Goal: Task Accomplishment & Management: Complete application form

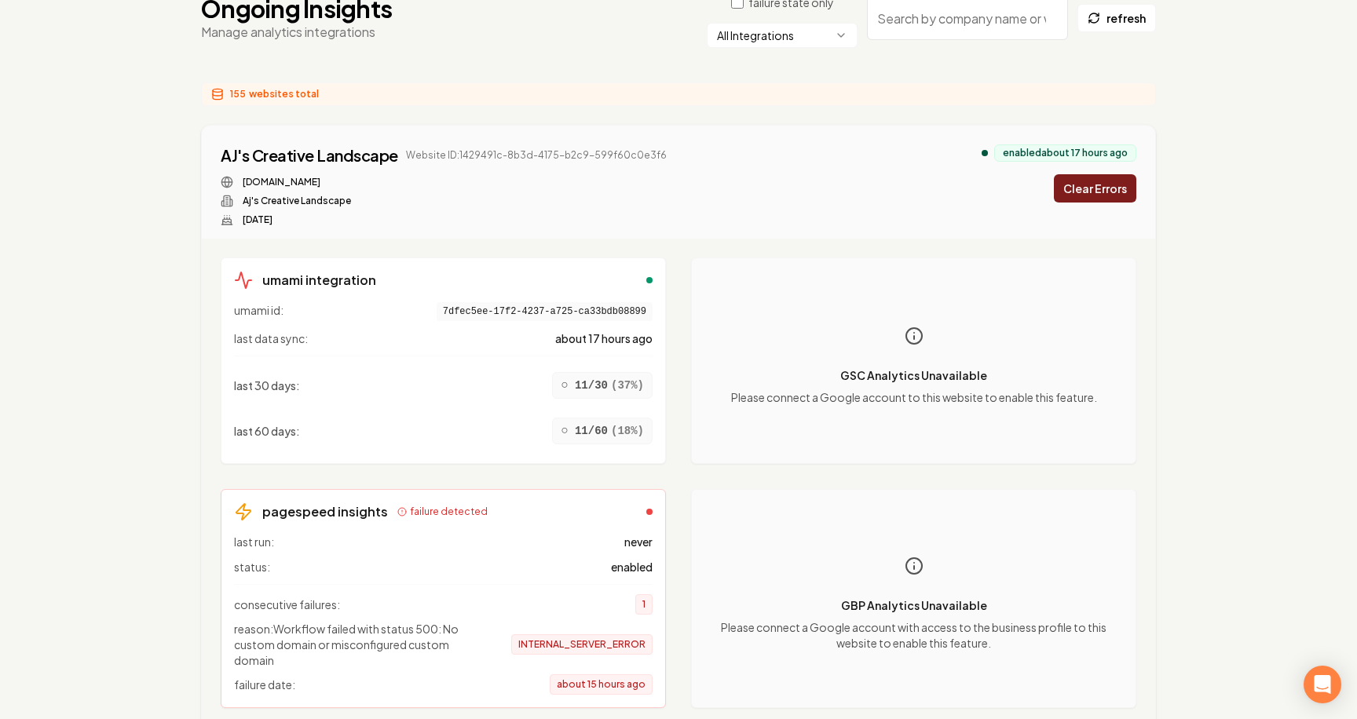
scroll to position [194, 0]
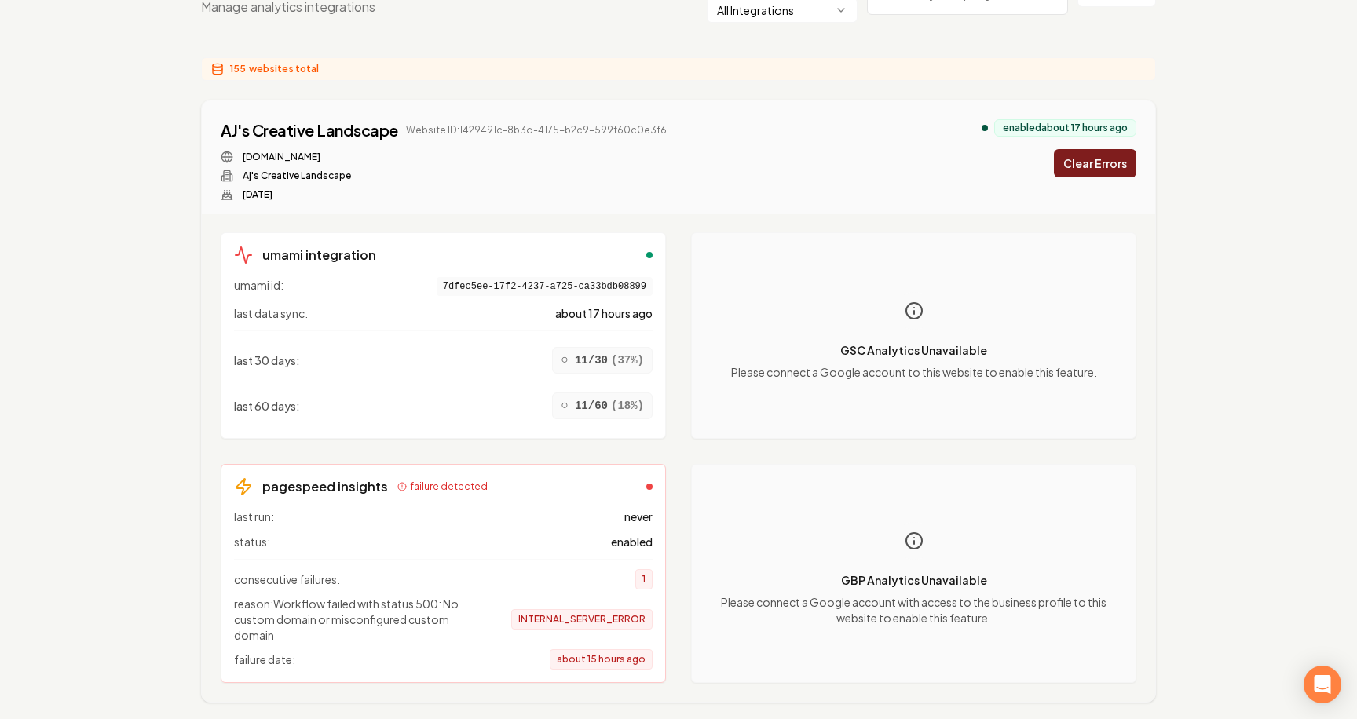
click at [212, 503] on div "umami integration umami id: 7dfec5ee-17f2-4237-a725-ca33bdb08899 last data sync…" at bounding box center [678, 458] width 953 height 488
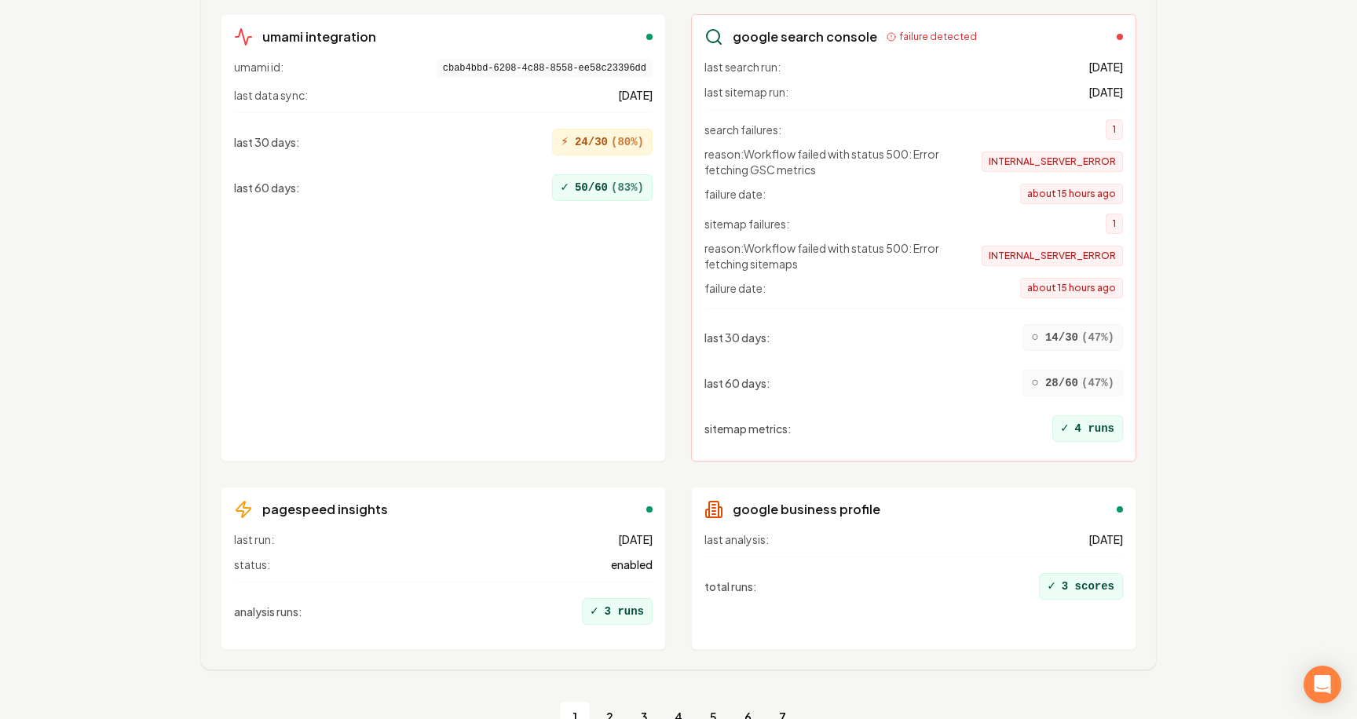
scroll to position [18784, 0]
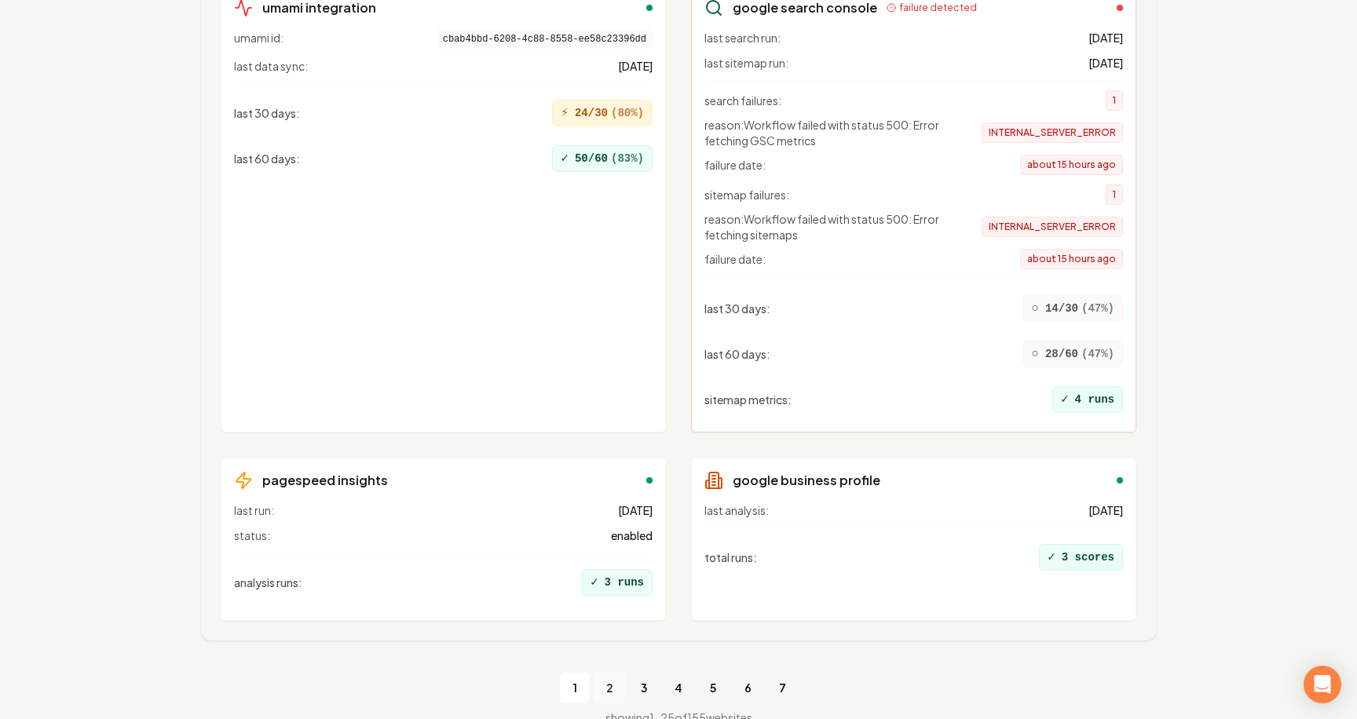
click at [613, 672] on link "2" at bounding box center [609, 687] width 31 height 31
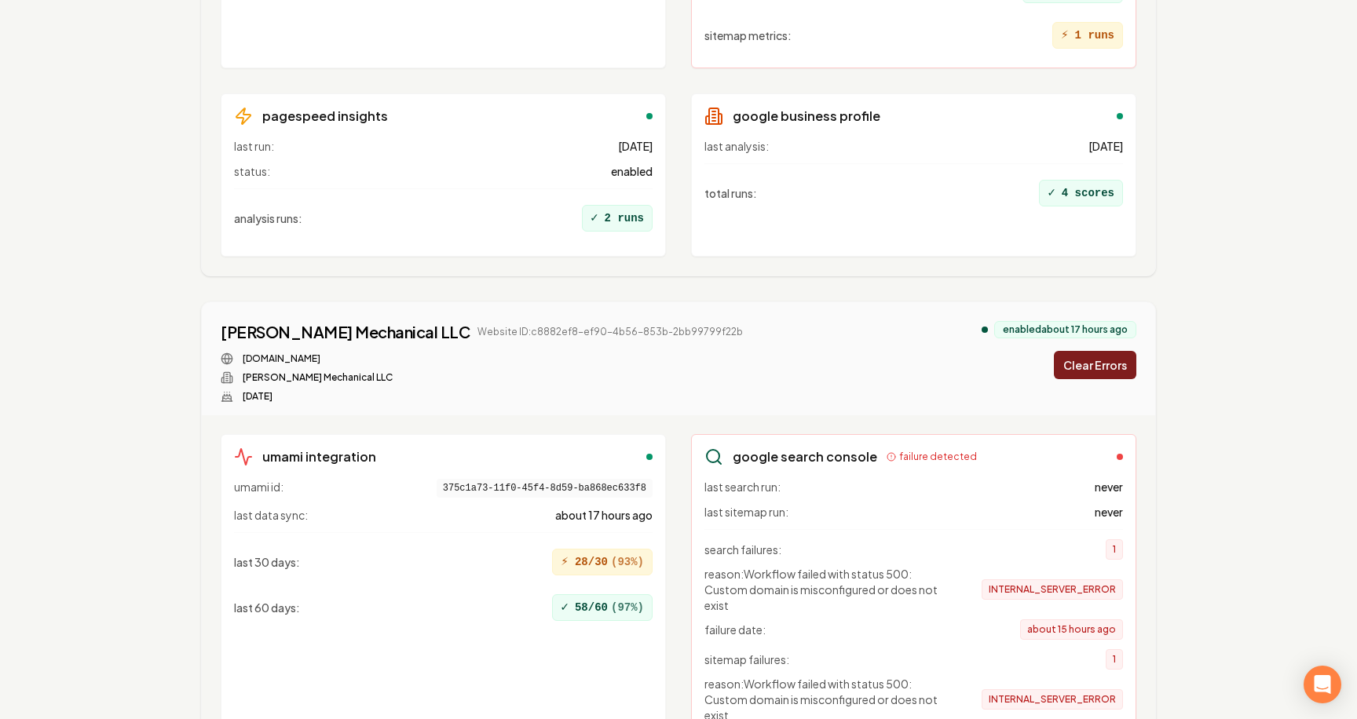
scroll to position [19653, 0]
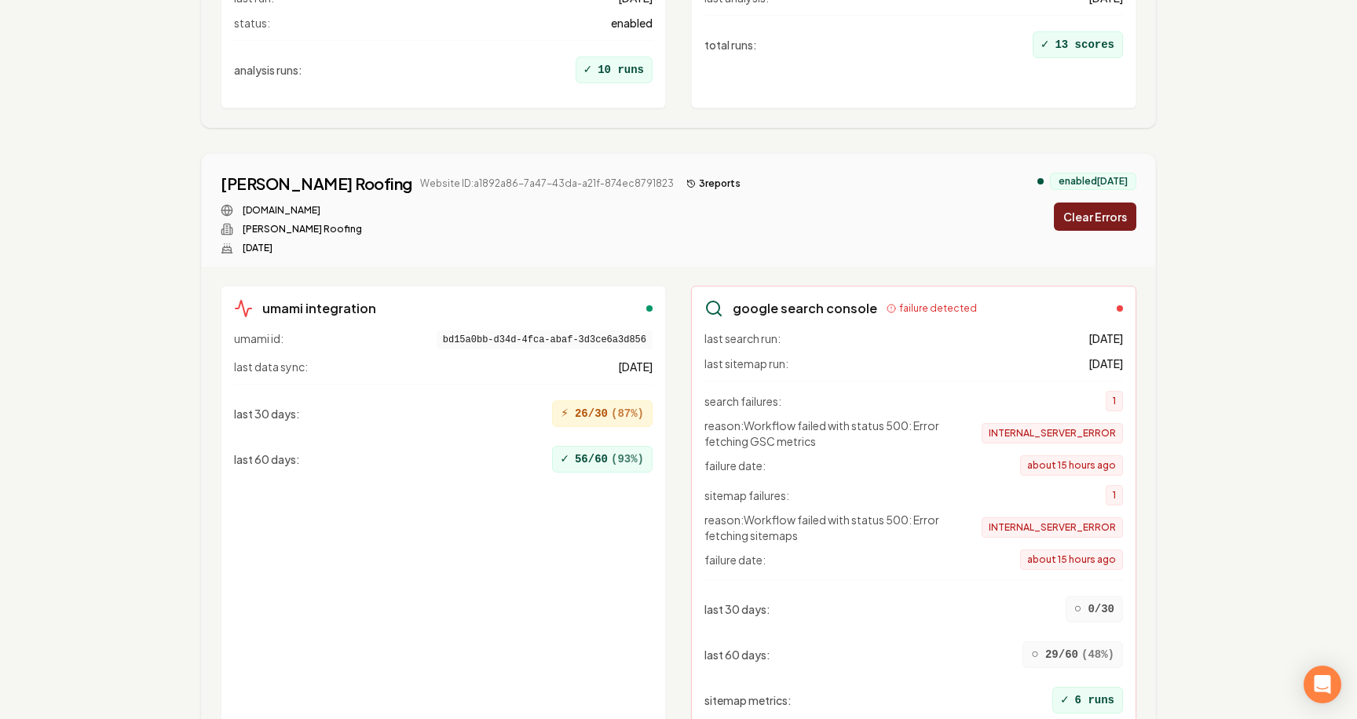
scroll to position [19954, 0]
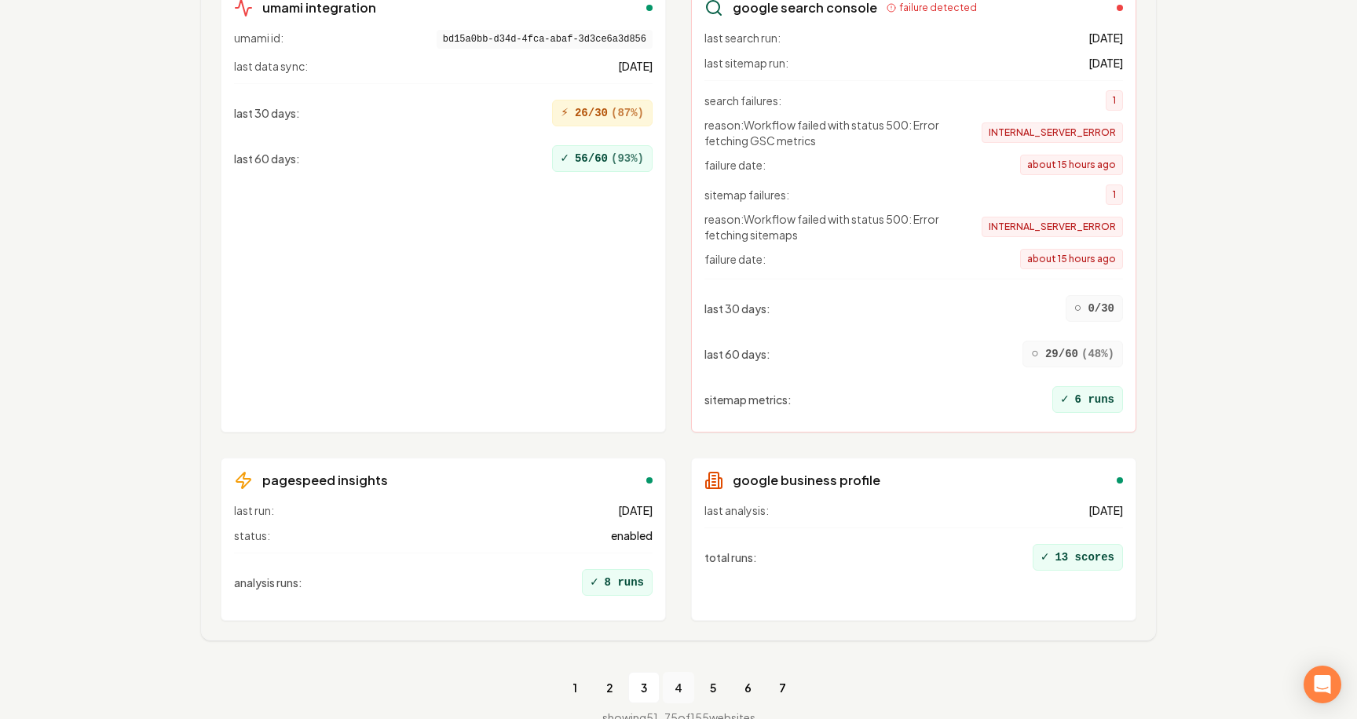
click at [679, 672] on link "4" at bounding box center [678, 687] width 31 height 31
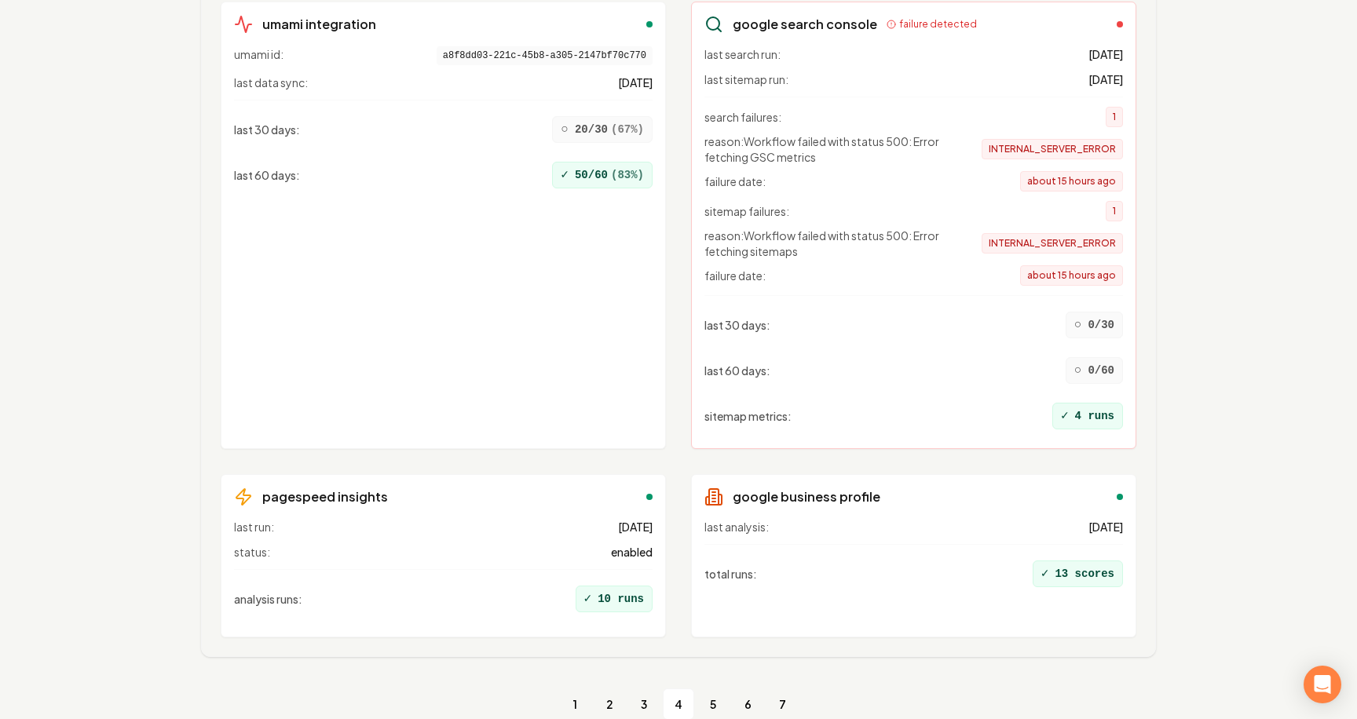
scroll to position [19863, 0]
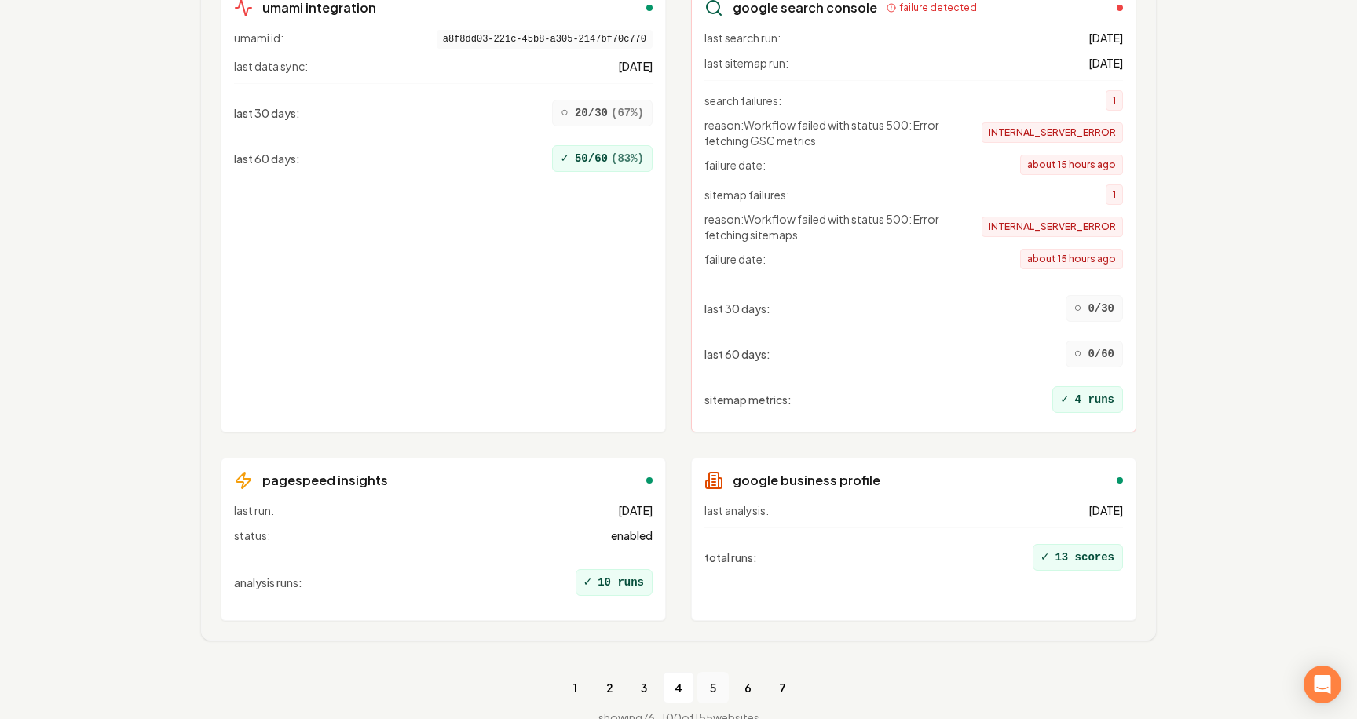
click at [724, 672] on link "5" at bounding box center [712, 687] width 31 height 31
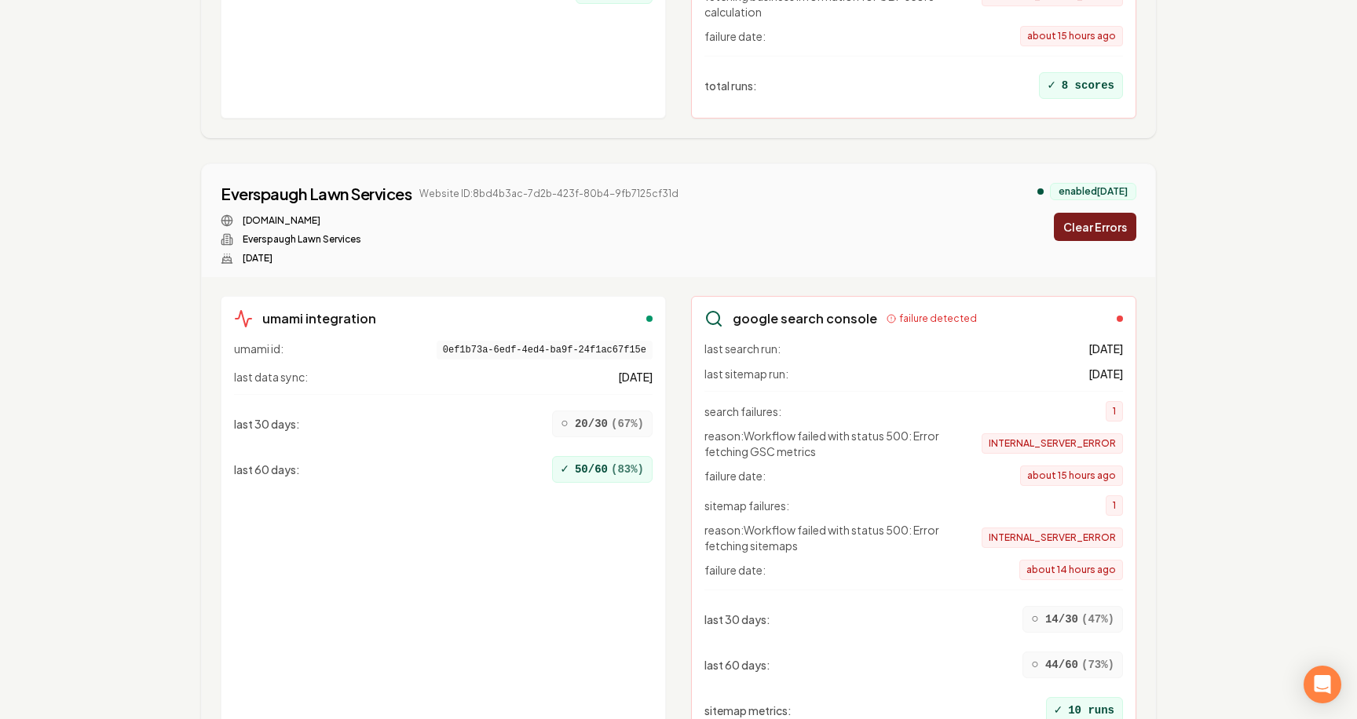
scroll to position [19470, 0]
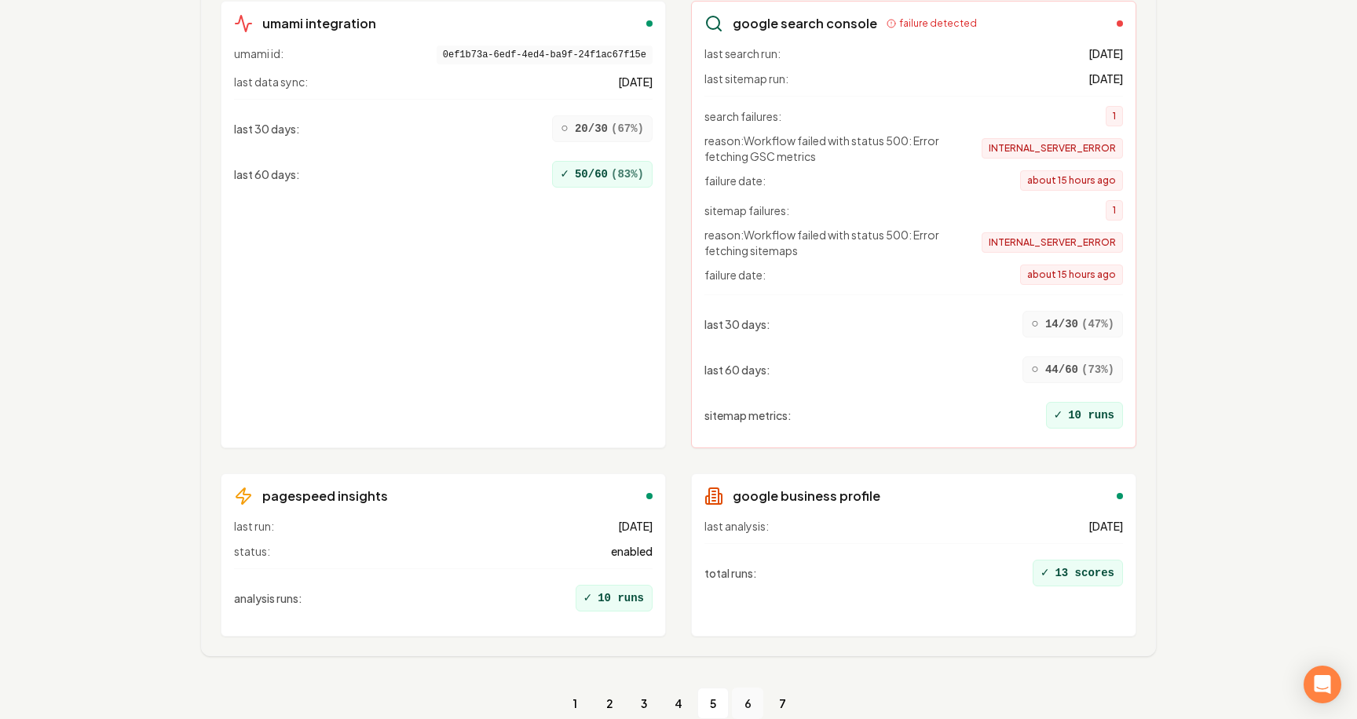
click at [745, 688] on link "6" at bounding box center [747, 703] width 31 height 31
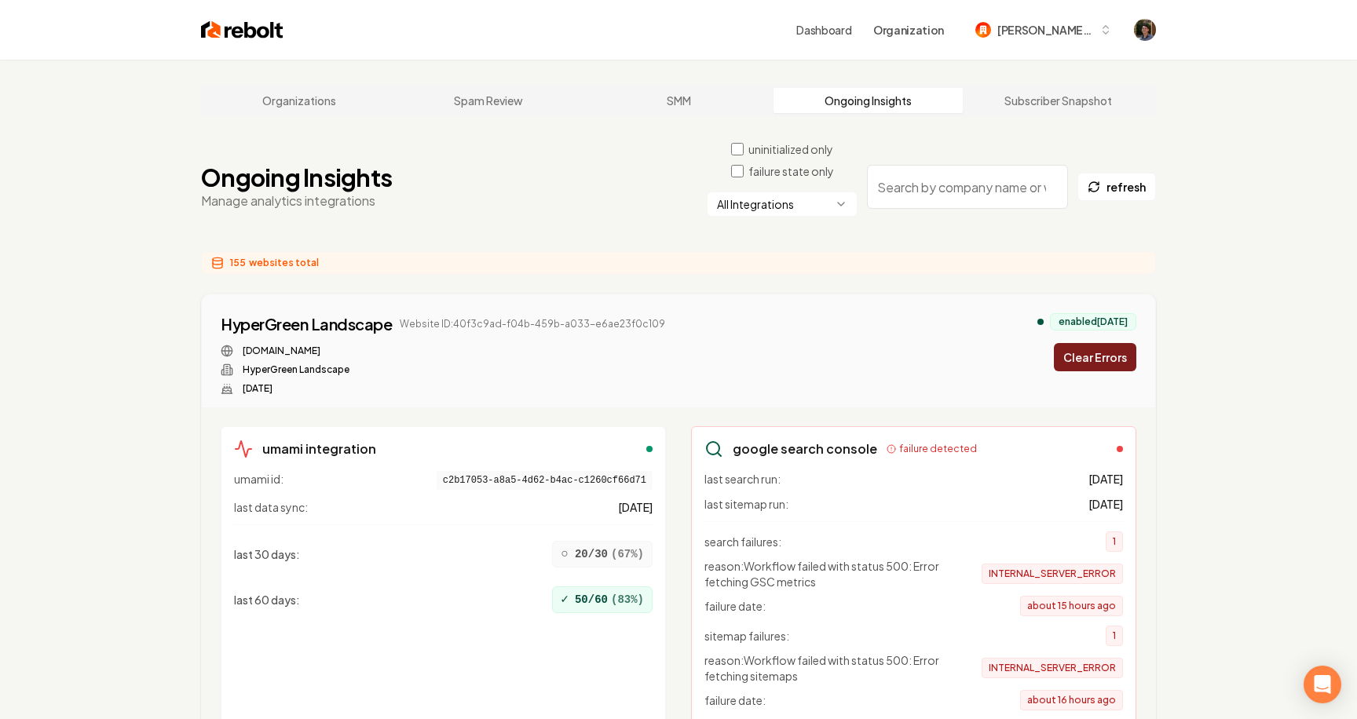
click at [799, 208] on html "Dashboard Organization [PERSON_NAME]-62 Organizations Spam Review SMM Ongoing I…" at bounding box center [678, 359] width 1357 height 719
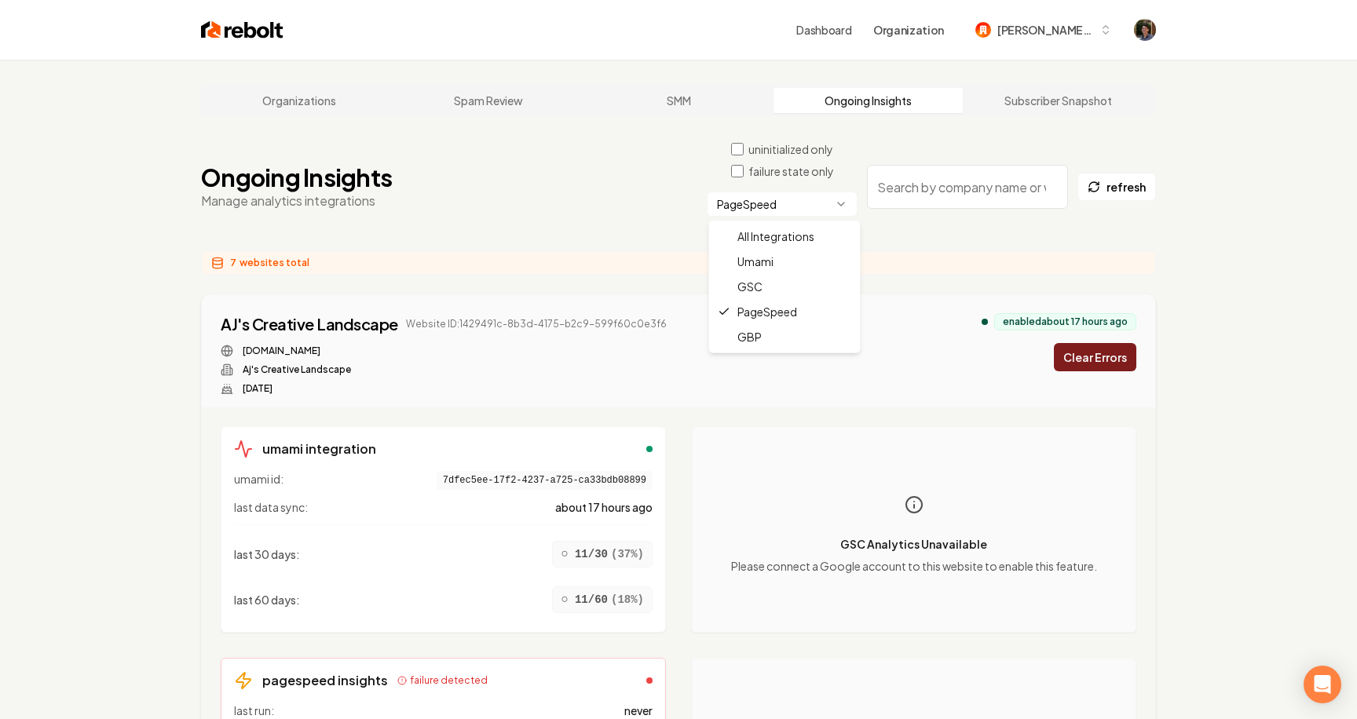
click at [777, 192] on html "Dashboard Organization [PERSON_NAME]-62 Organizations Spam Review SMM Ongoing I…" at bounding box center [678, 359] width 1357 height 719
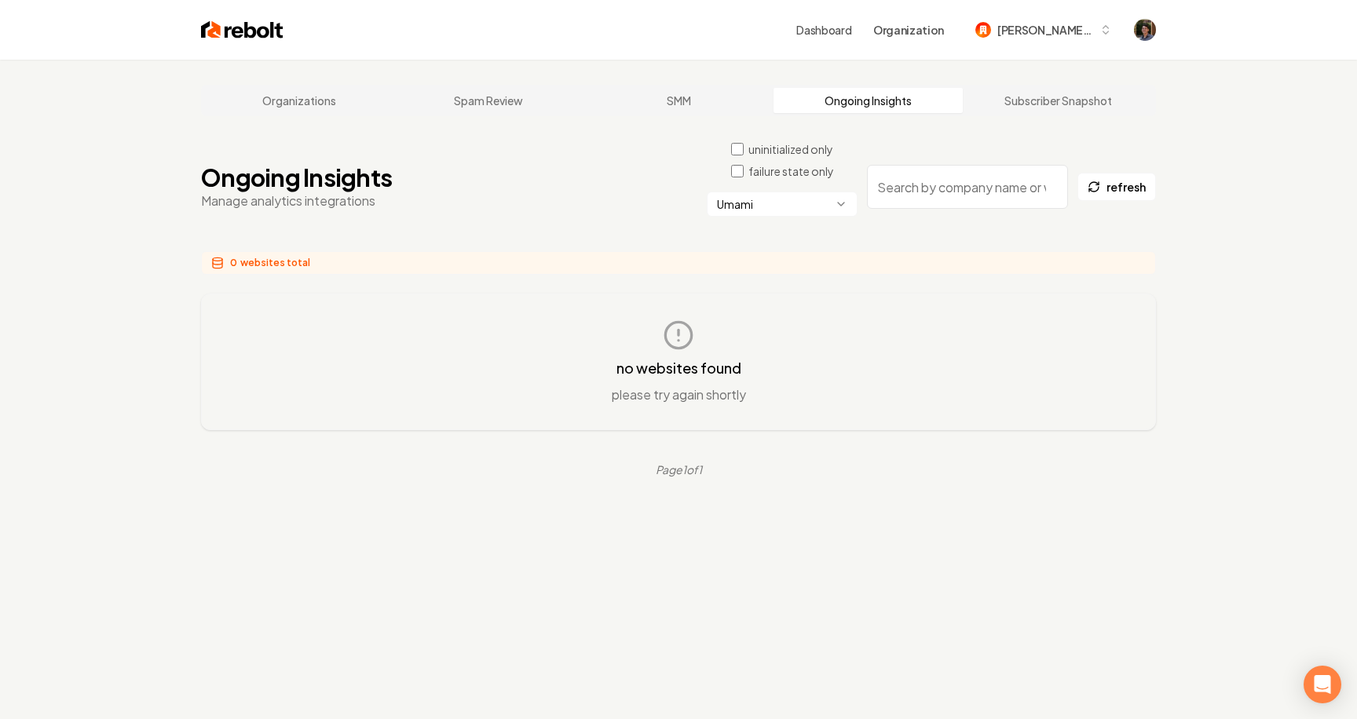
click at [785, 211] on html "Dashboard Organization [PERSON_NAME]-62 Organizations Spam Review SMM Ongoing I…" at bounding box center [678, 359] width 1357 height 719
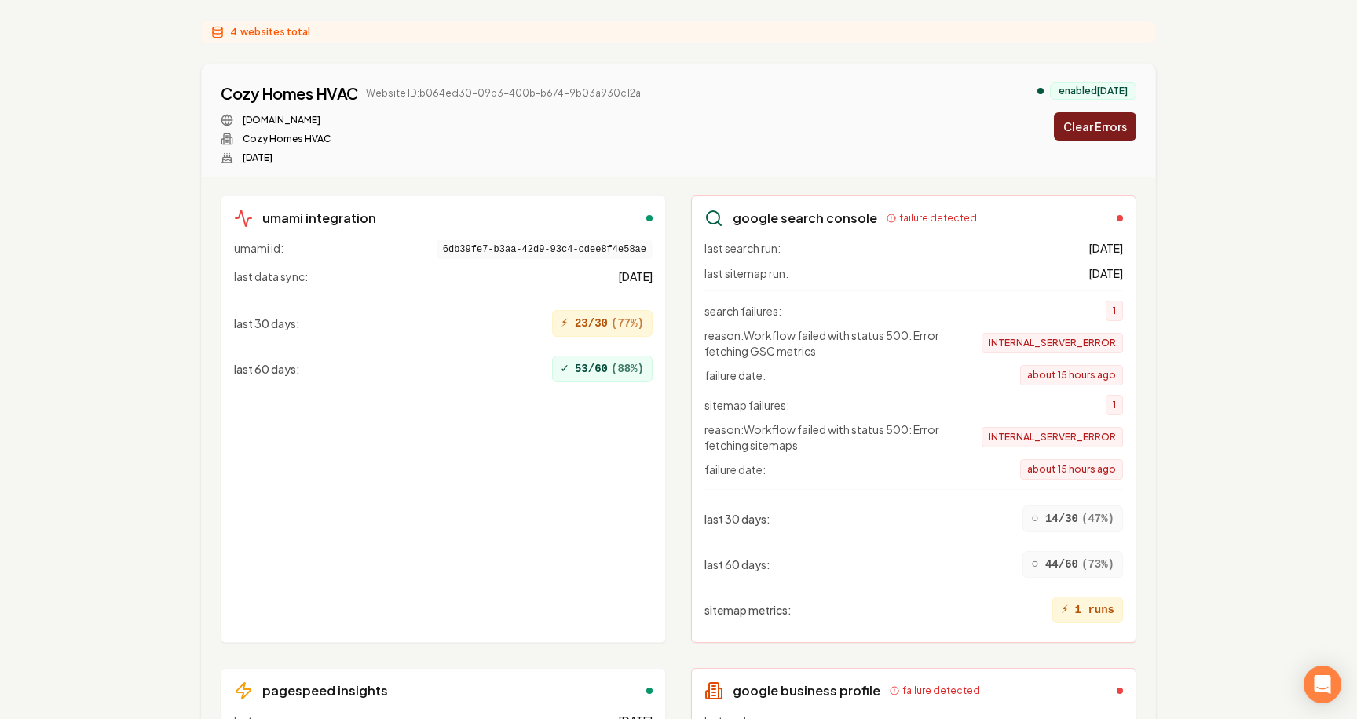
scroll to position [107, 0]
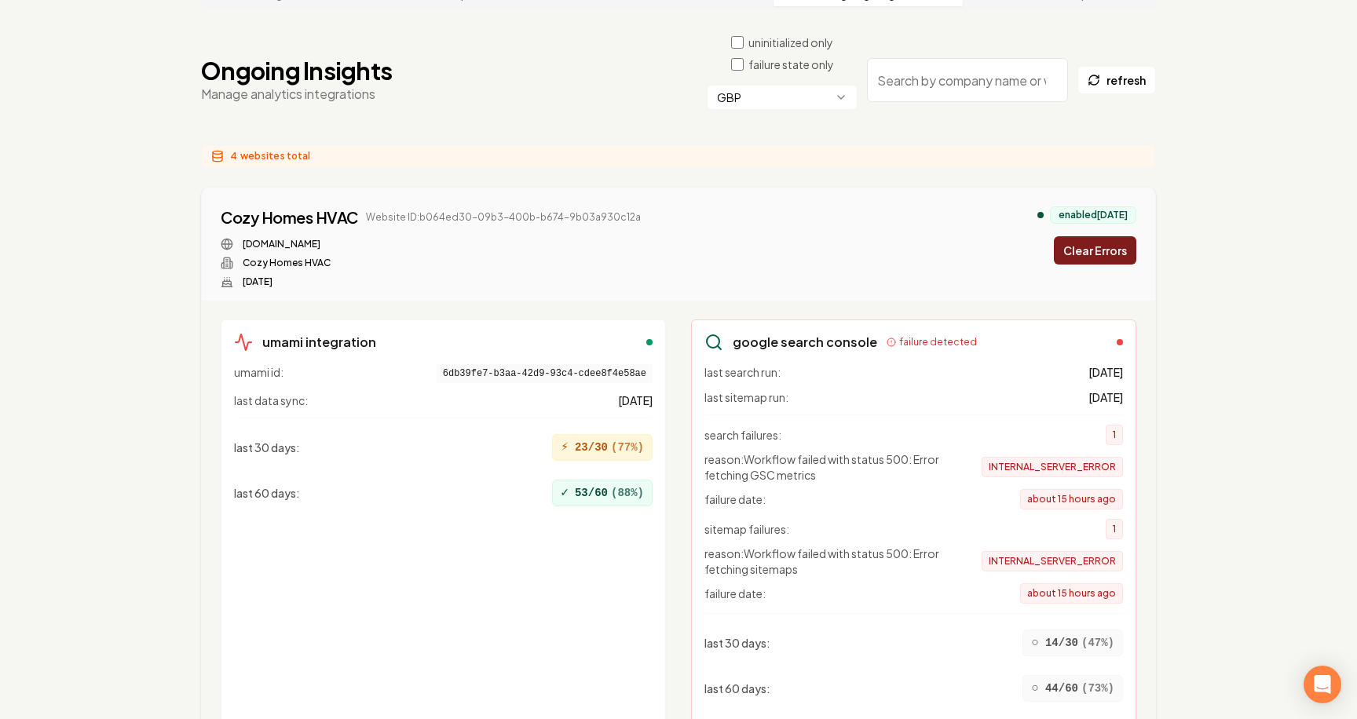
click at [806, 92] on html "Dashboard Organization [PERSON_NAME]-62 Organizations Spam Review SMM Ongoing I…" at bounding box center [678, 252] width 1357 height 719
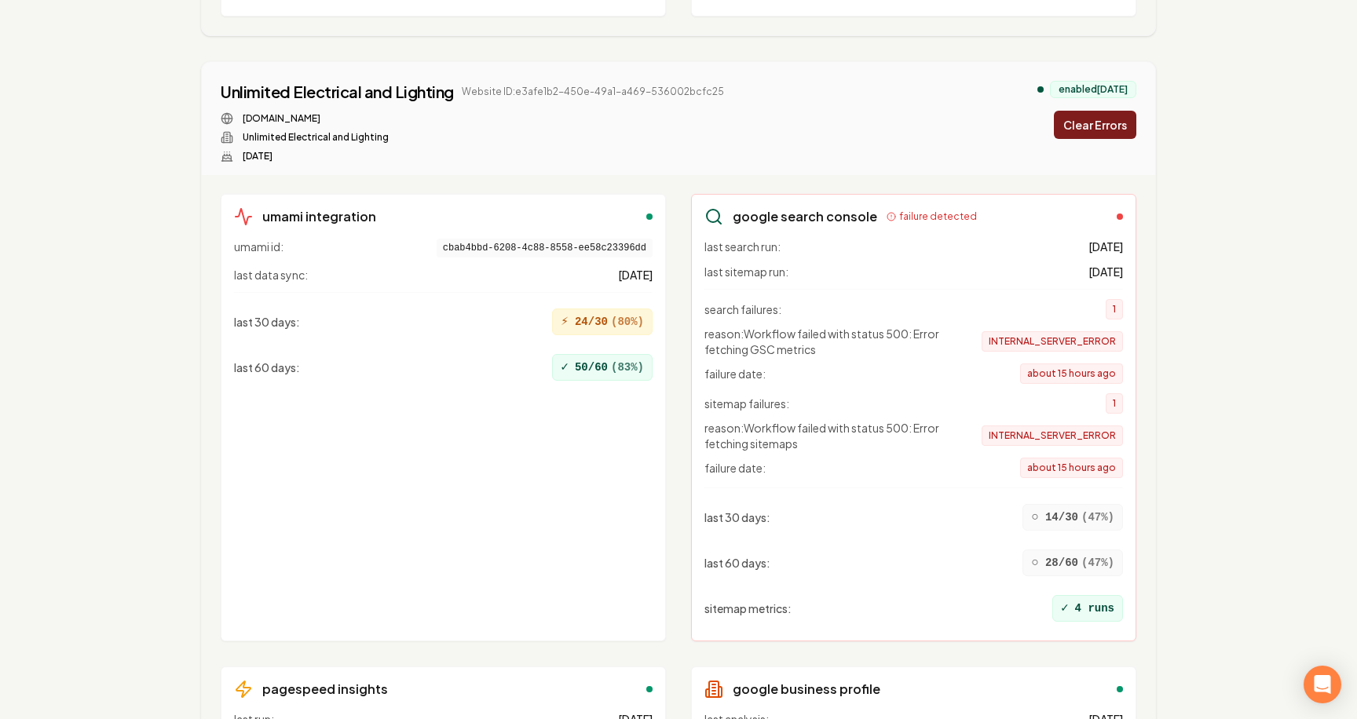
scroll to position [18784, 0]
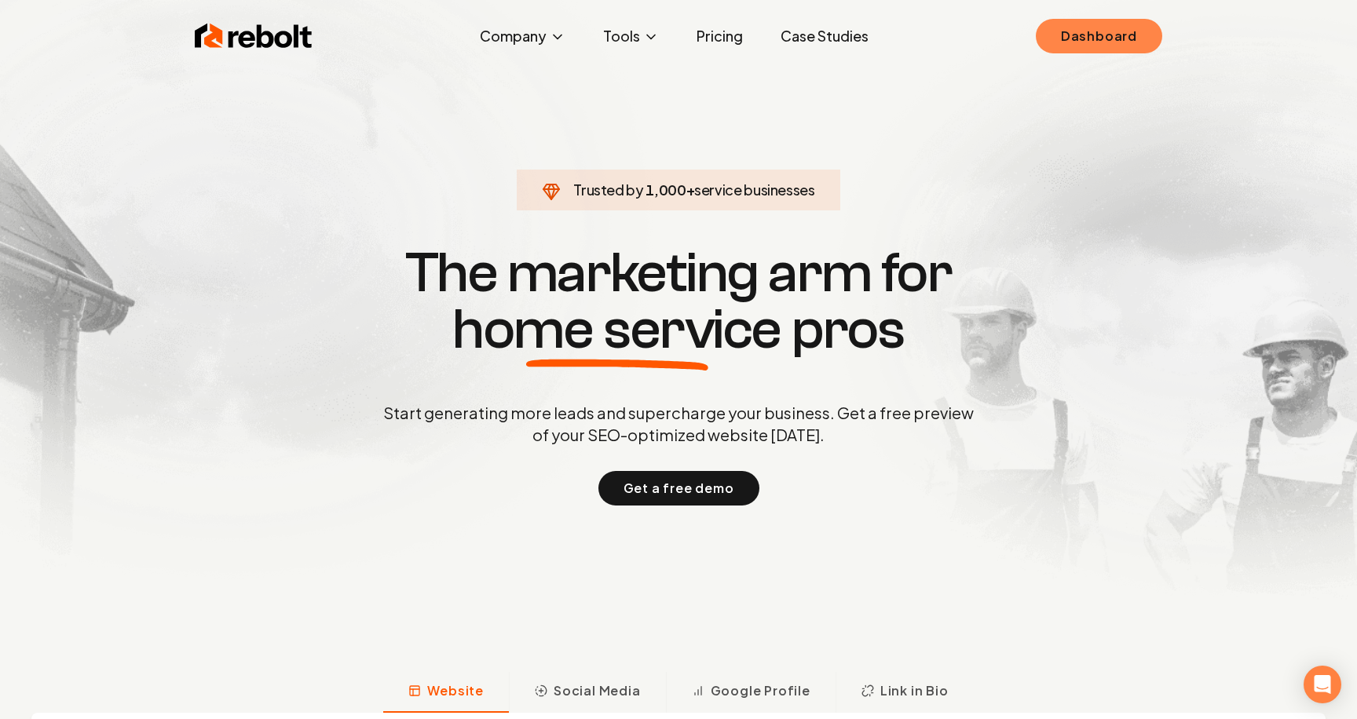
click at [1114, 41] on link "Dashboard" at bounding box center [1099, 36] width 126 height 35
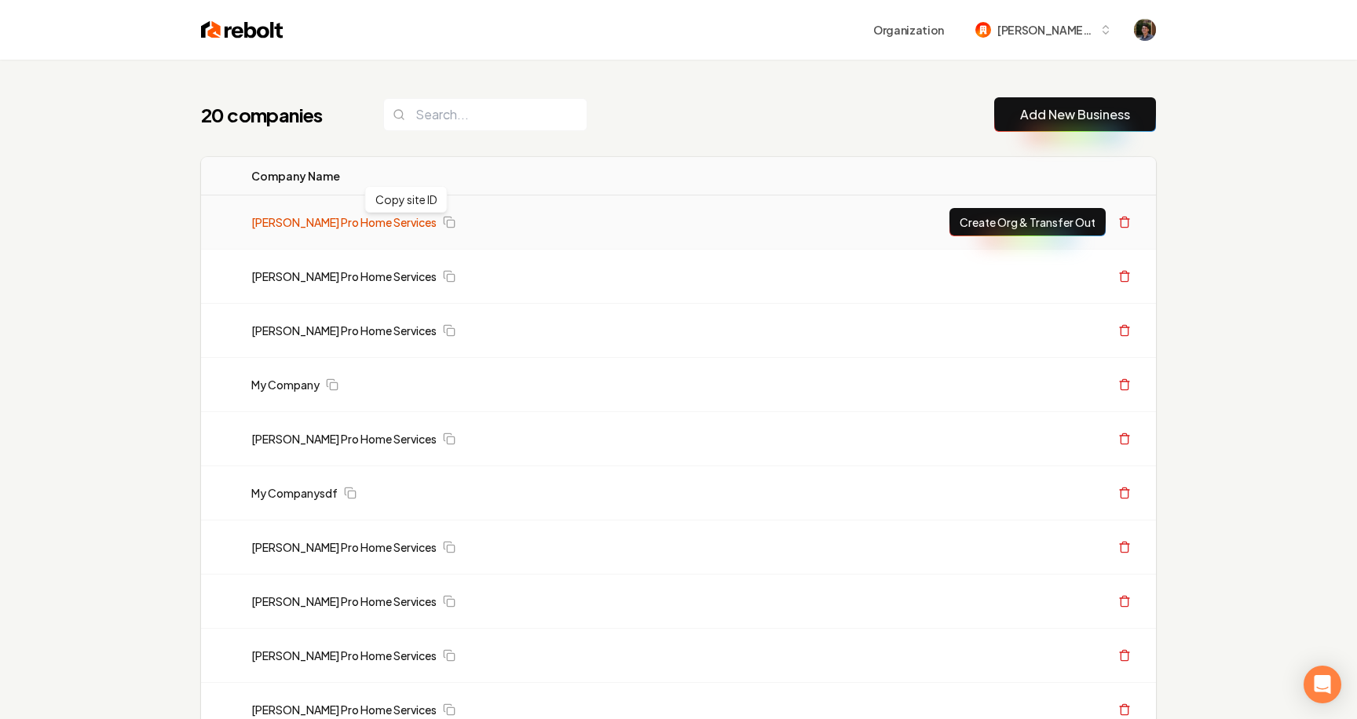
click at [380, 220] on link "Austin's Pro Home Services" at bounding box center [343, 222] width 185 height 16
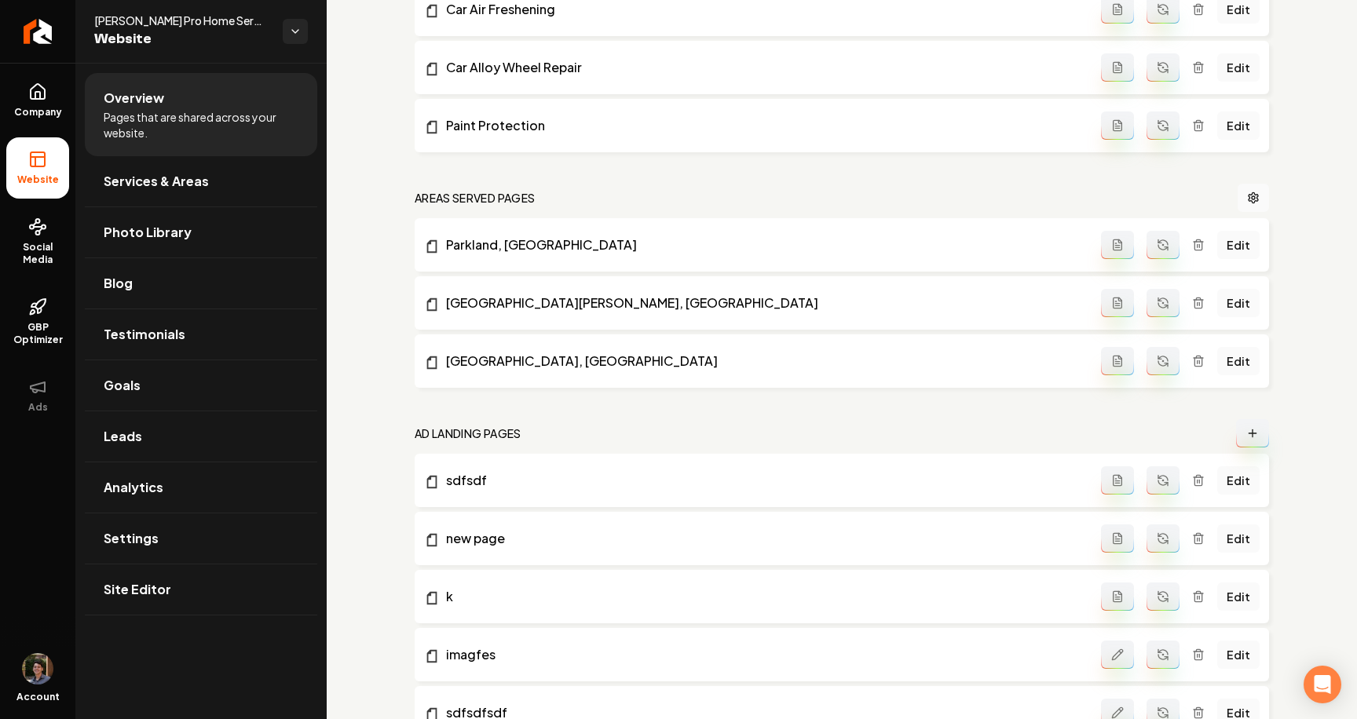
scroll to position [1004, 0]
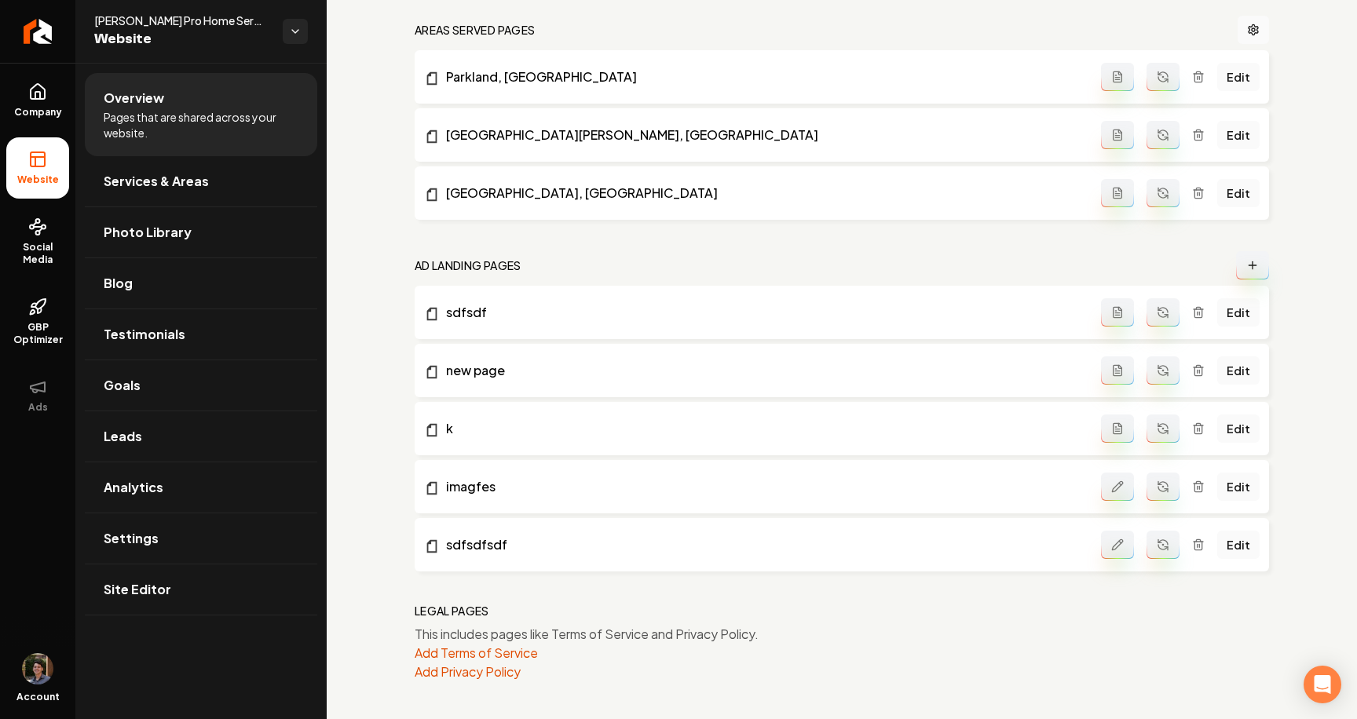
click at [1227, 265] on nav "Ad landing pages" at bounding box center [842, 265] width 854 height 28
click at [1234, 265] on nav "Ad landing pages" at bounding box center [842, 265] width 854 height 28
click at [1241, 265] on button "Main content area" at bounding box center [1252, 265] width 33 height 28
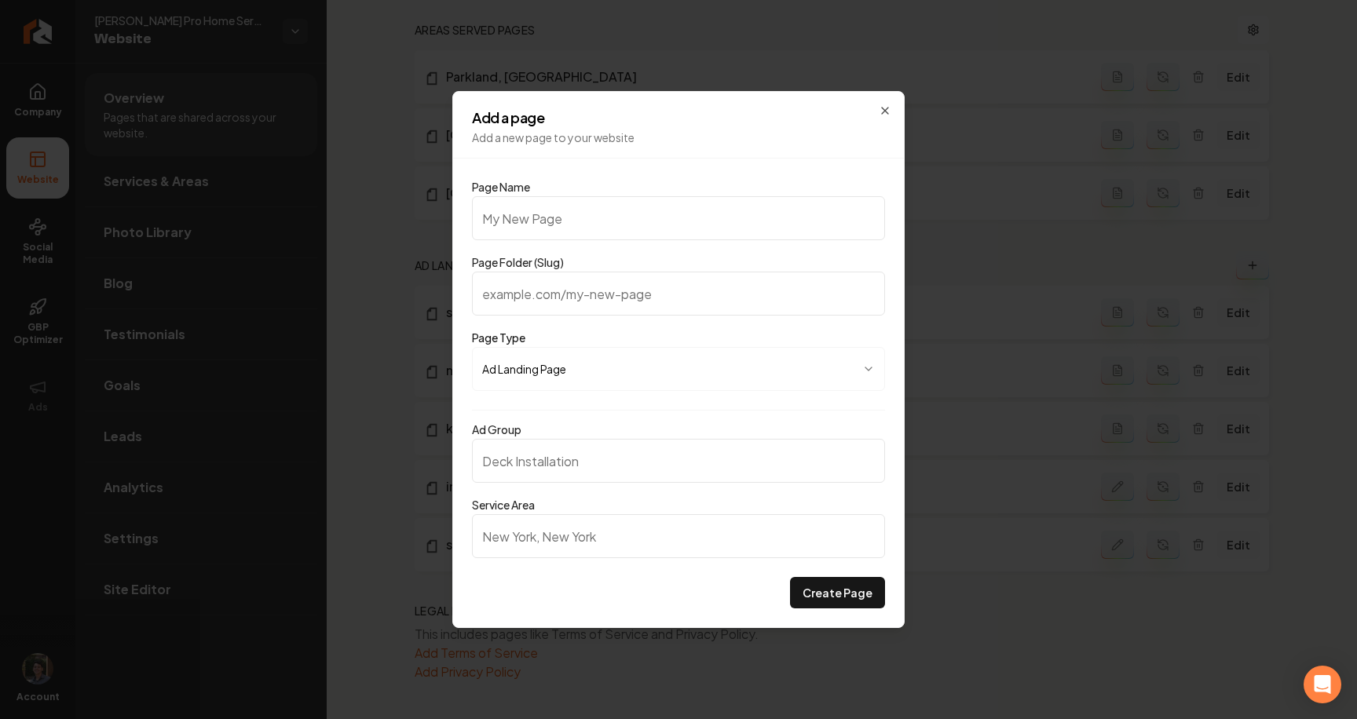
click at [707, 472] on input "Ad Group" at bounding box center [678, 461] width 413 height 44
type input "n"
type input "deck installation"
type input "nyc"
click at [624, 222] on input "Page Name" at bounding box center [678, 218] width 413 height 44
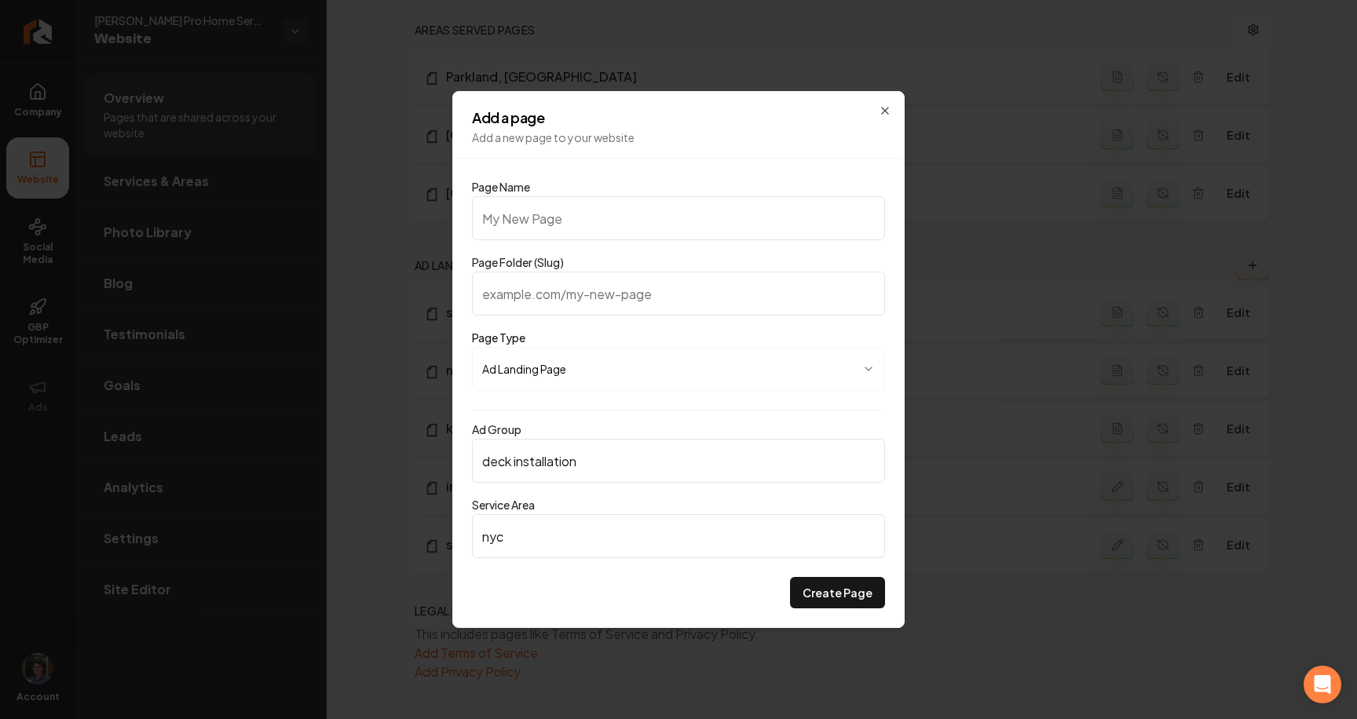
type input "s"
type input "sd"
type input "sdf"
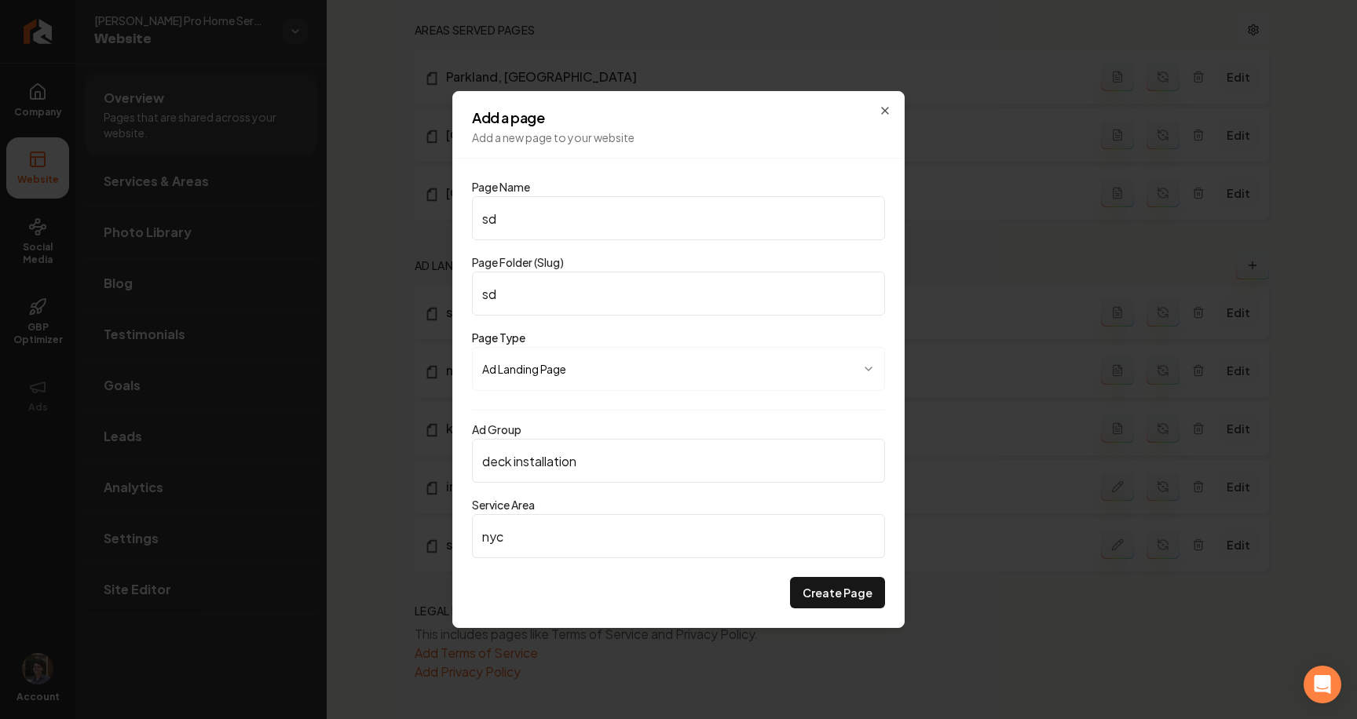
type input "sdf"
type input "sd"
type input "s"
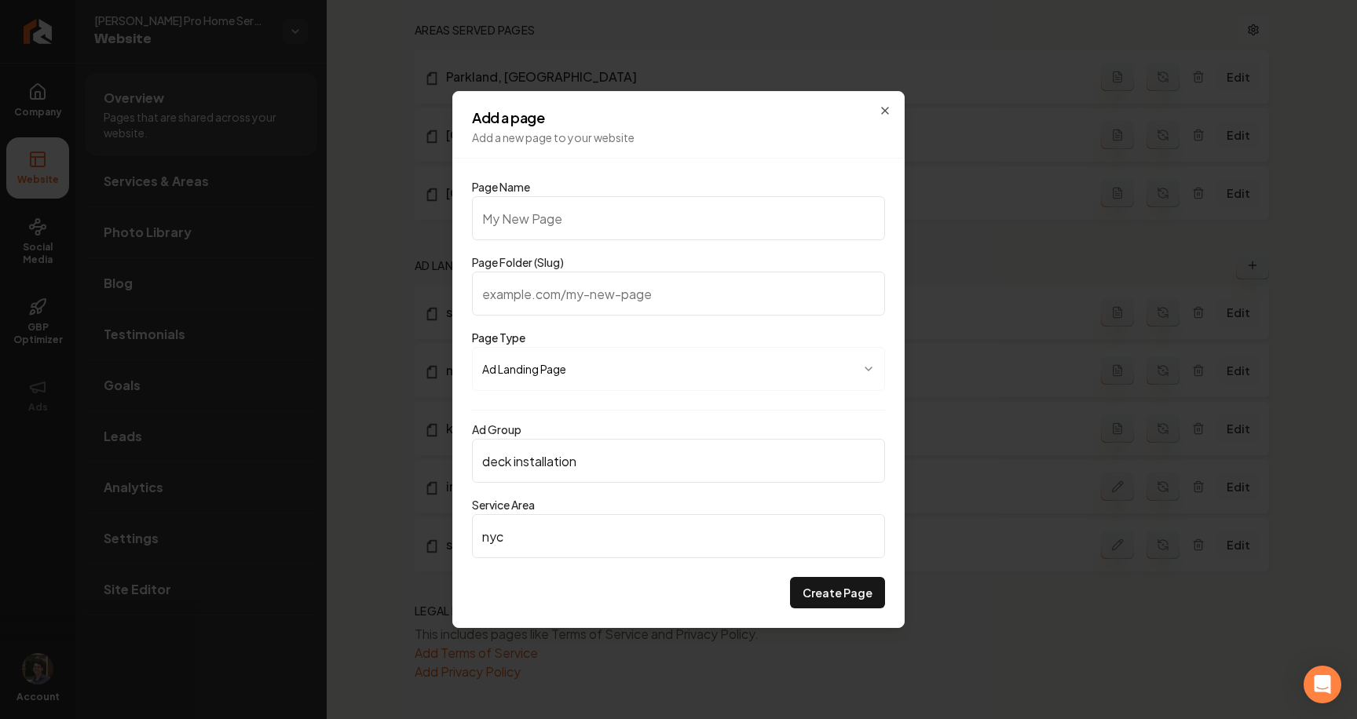
type input "n"
type input "ny"
type input "nyc"
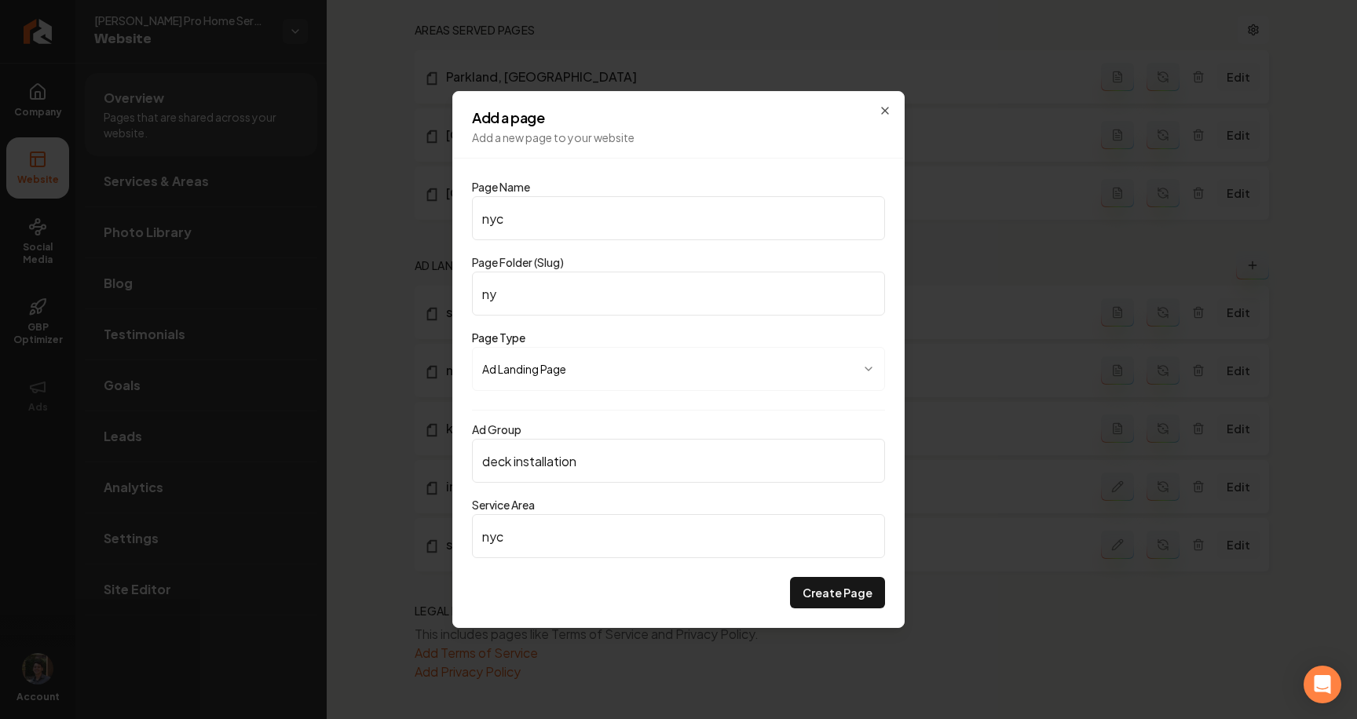
type input "nyc"
click at [835, 587] on button "Create Page" at bounding box center [837, 592] width 95 height 31
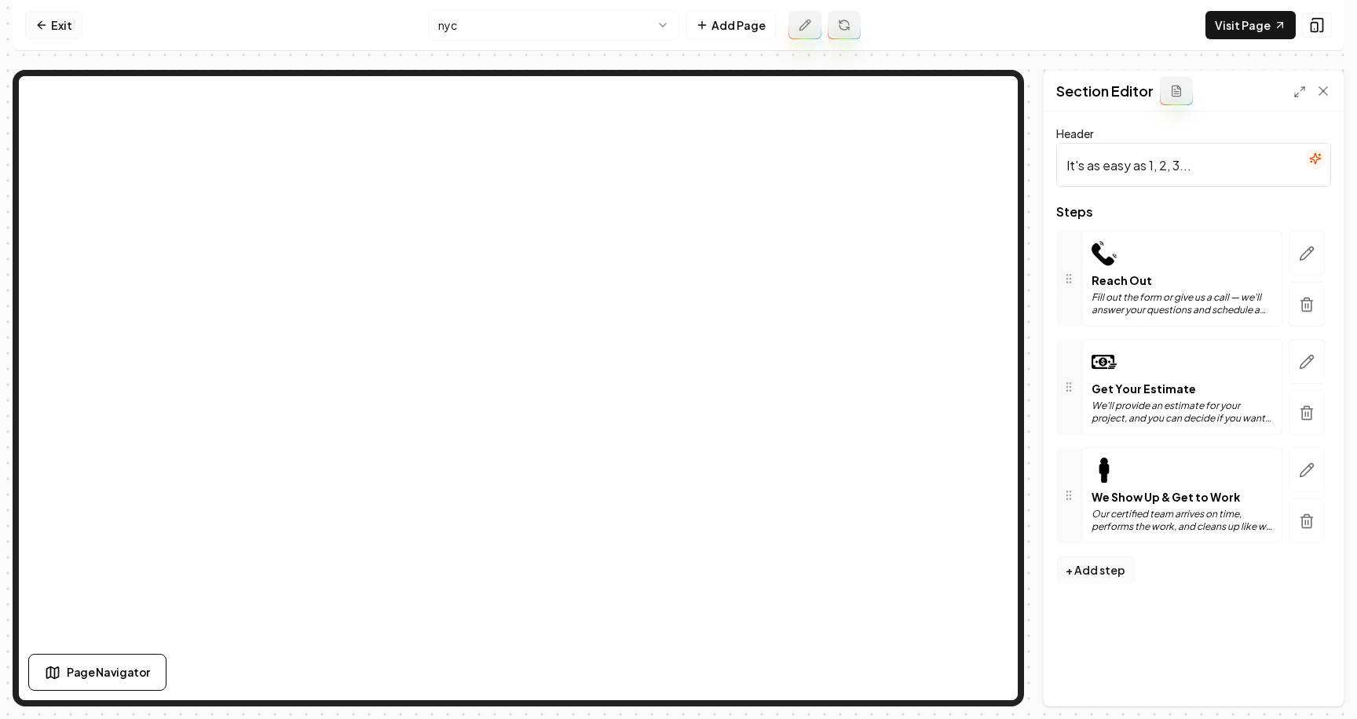
click at [42, 33] on link "Exit" at bounding box center [53, 25] width 57 height 28
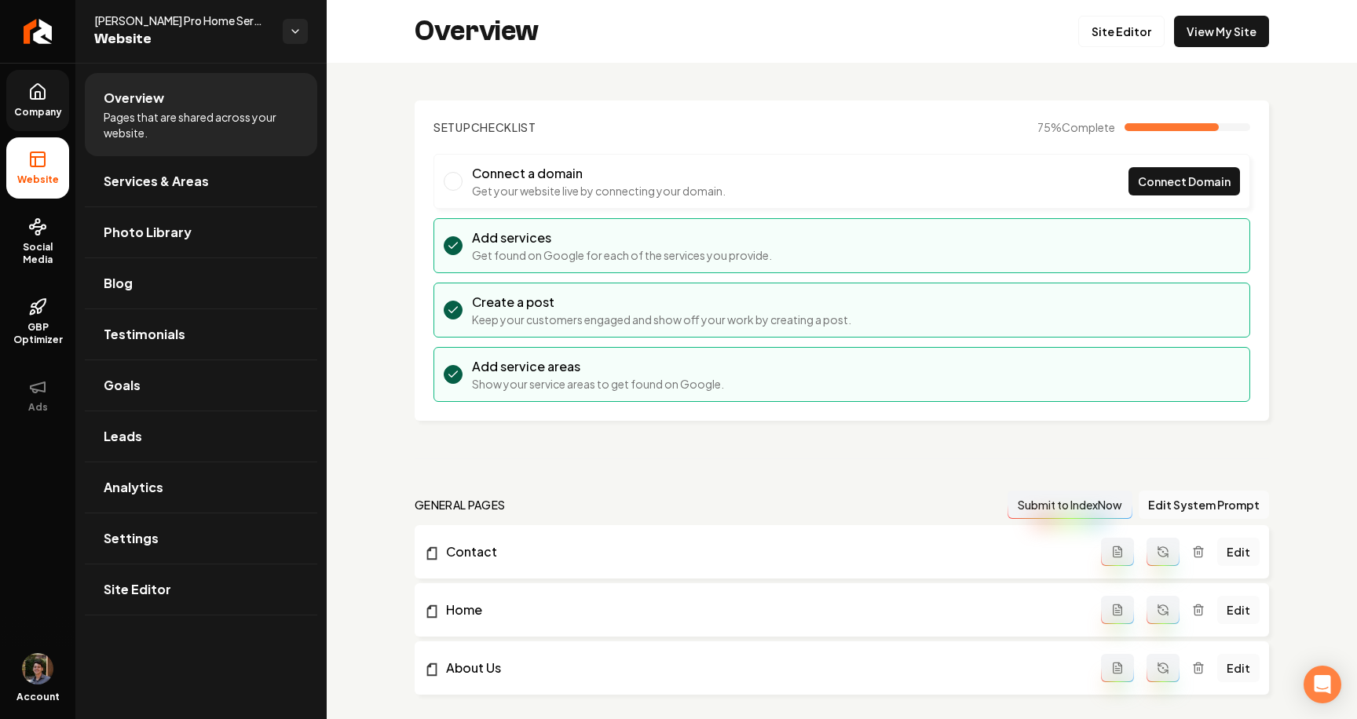
click at [35, 108] on span "Company" at bounding box center [38, 112] width 60 height 13
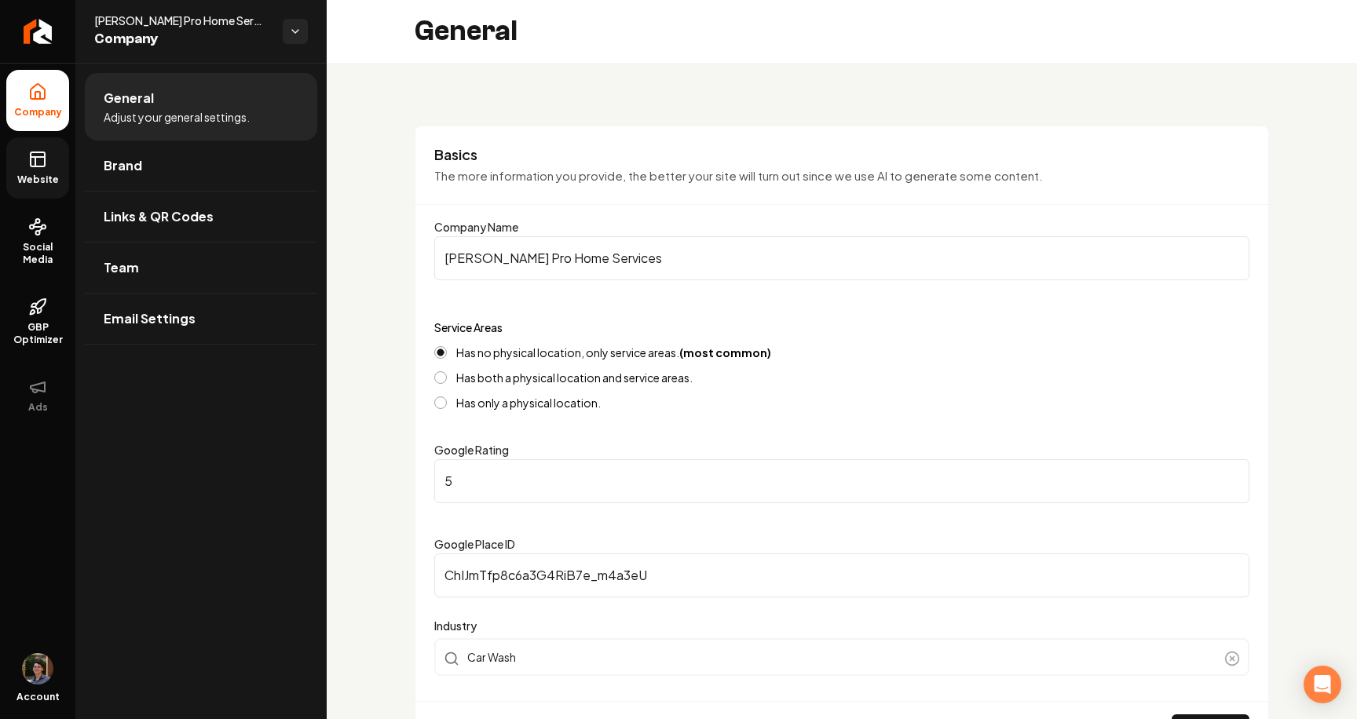
click at [37, 179] on span "Website" at bounding box center [38, 180] width 54 height 13
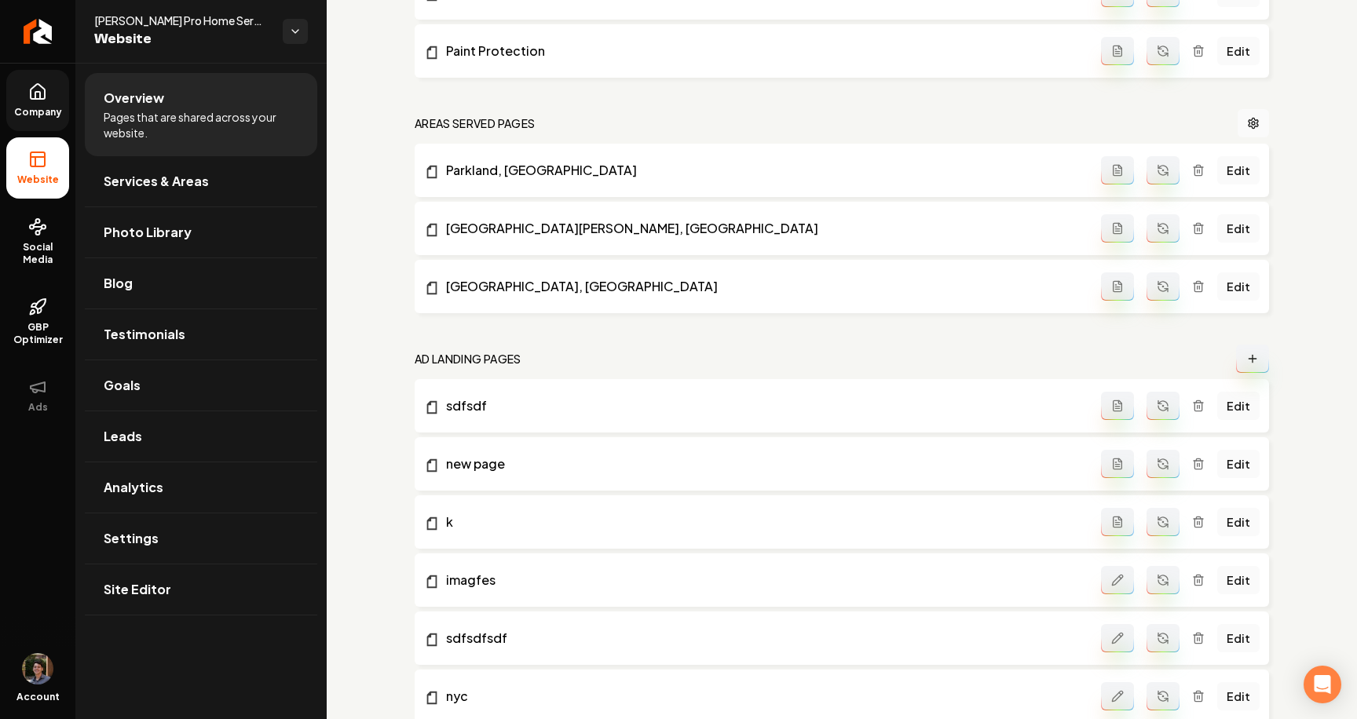
scroll to position [901, 0]
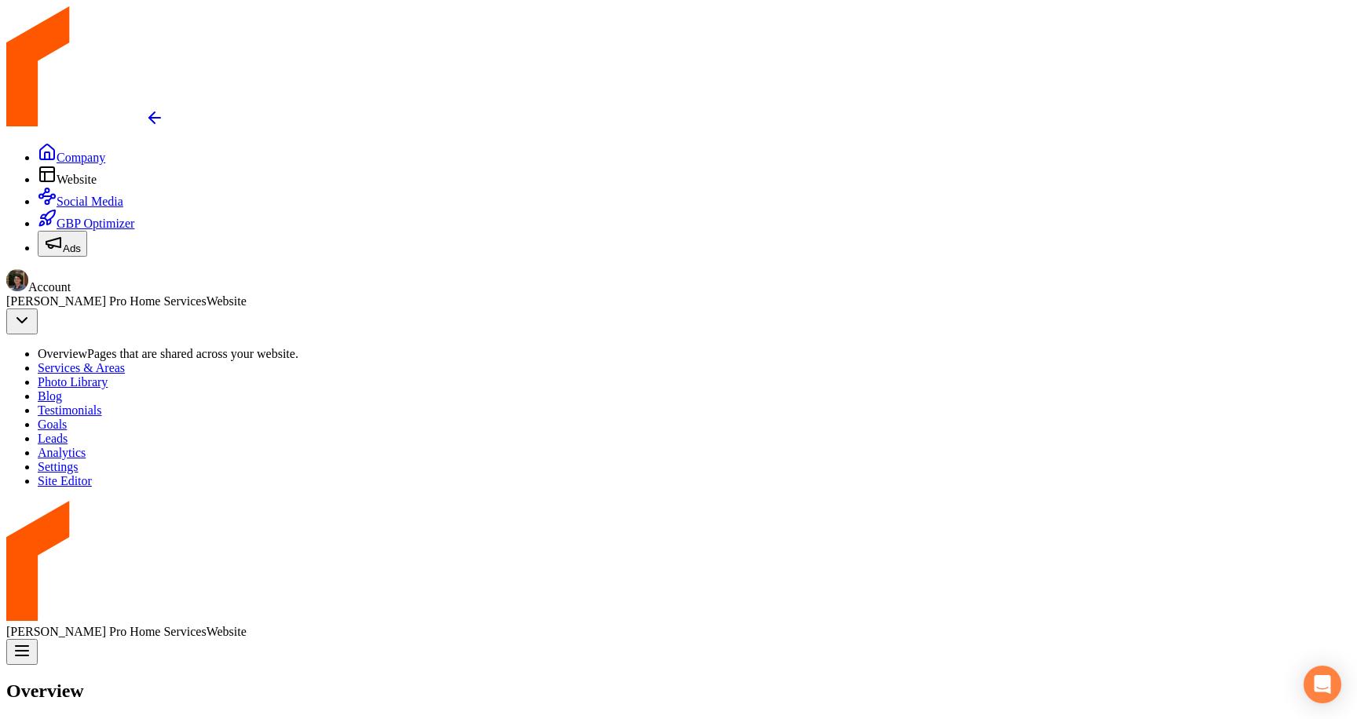
scroll to position [265, 0]
